Goal: Task Accomplishment & Management: Use online tool/utility

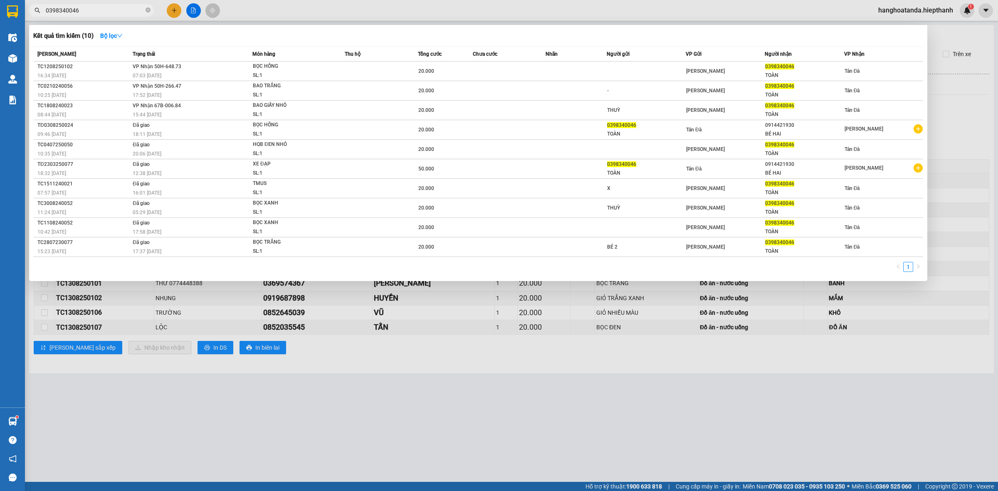
click at [91, 10] on input "0398340046" at bounding box center [95, 10] width 98 height 9
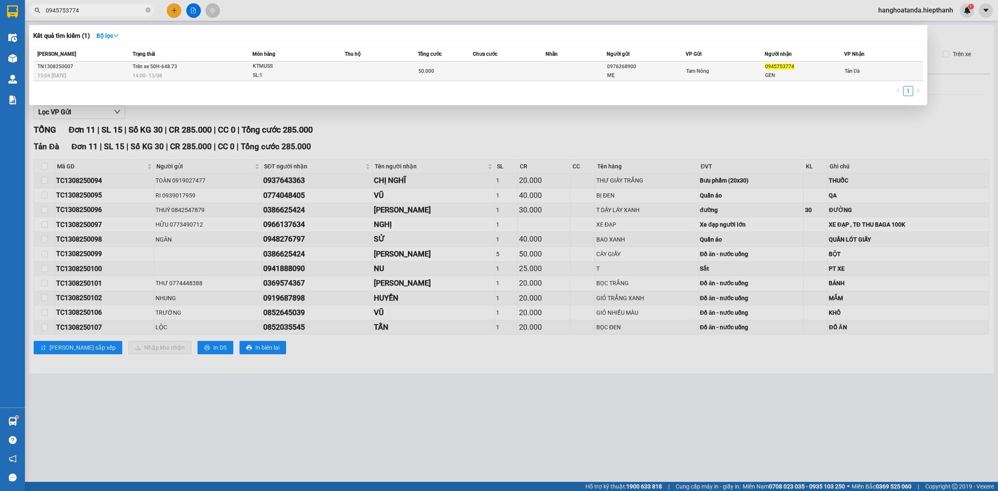
type input "0945753774"
click at [216, 74] on div "14:00 [DATE]" at bounding box center [192, 75] width 119 height 9
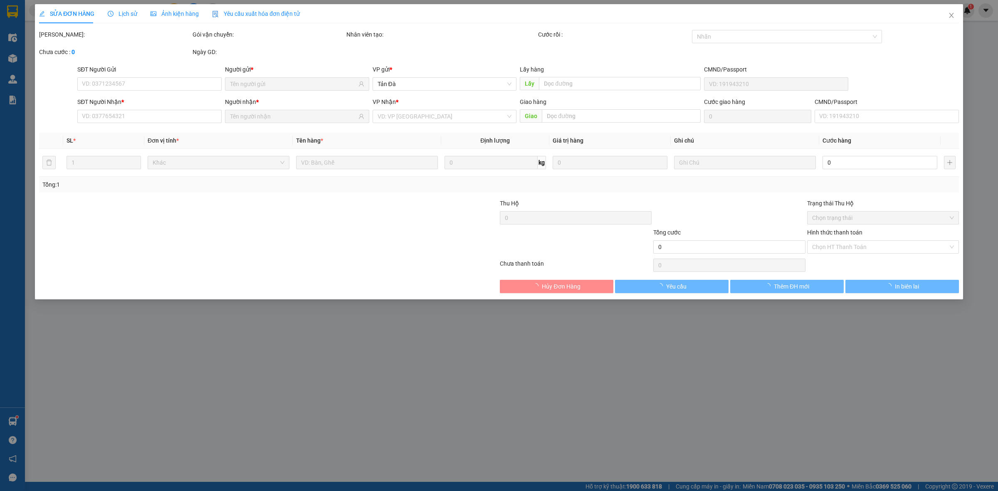
type input "0976268900"
type input "MẸ"
type input "0945753774"
type input "GEN"
type input "50.000"
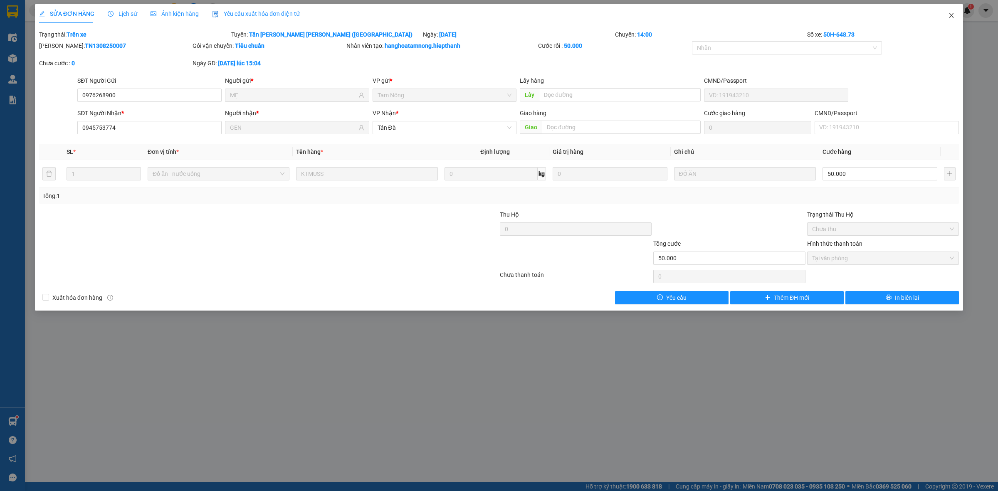
click at [953, 17] on icon "close" at bounding box center [951, 15] width 7 height 7
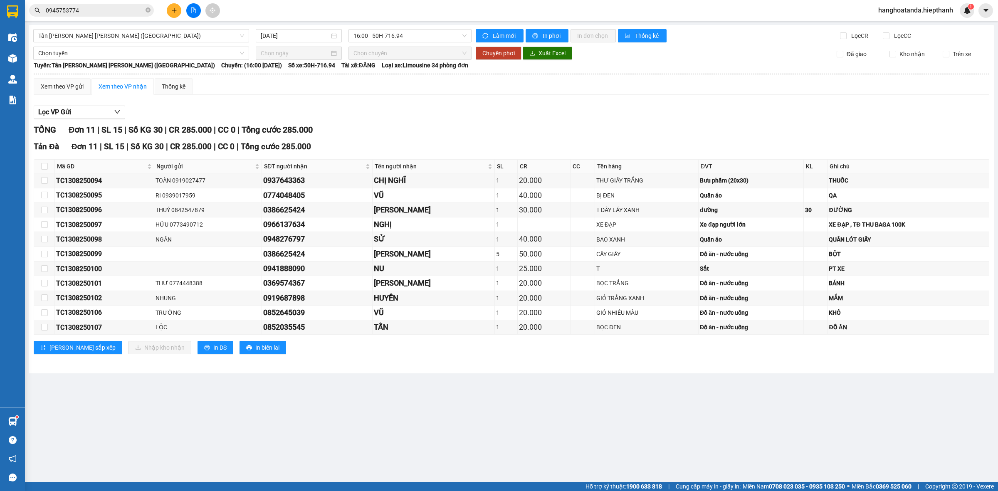
click at [408, 126] on div "[PERSON_NAME] 11 | SL 15 | Số KG 30 | CR 285.000 | CC 0 | [PERSON_NAME] 285.000" at bounding box center [511, 129] width 955 height 13
drag, startPoint x: 547, startPoint y: 151, endPoint x: 495, endPoint y: 52, distance: 111.8
click at [547, 150] on div "Tản Đà Đơn 11 | SL 15 | Số KG 30 | CR 285.000 | CC 0 | [PERSON_NAME] 285.000" at bounding box center [511, 147] width 955 height 12
click at [409, 31] on span "16:00 - 50H-716.94" at bounding box center [409, 36] width 113 height 12
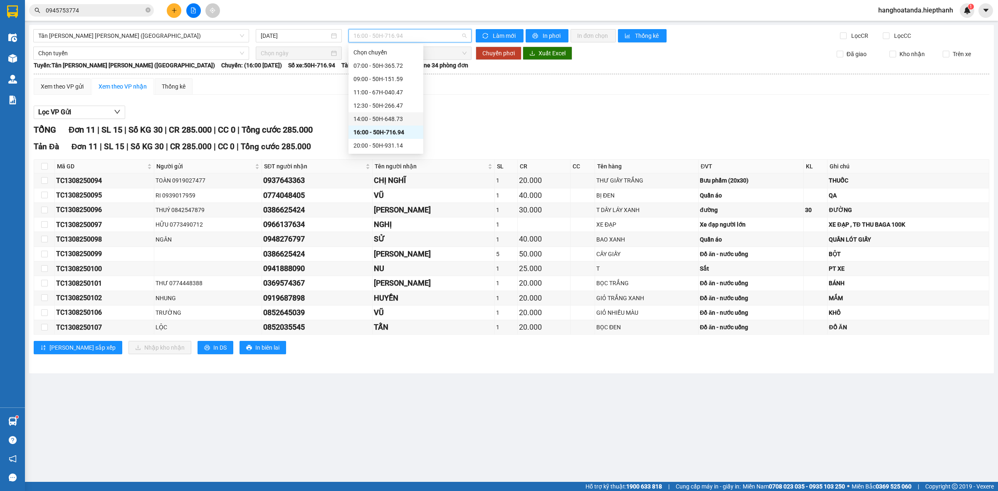
click at [387, 114] on div "14:00 - 50H-648.73" at bounding box center [385, 118] width 65 height 9
